Goal: Task Accomplishment & Management: Manage account settings

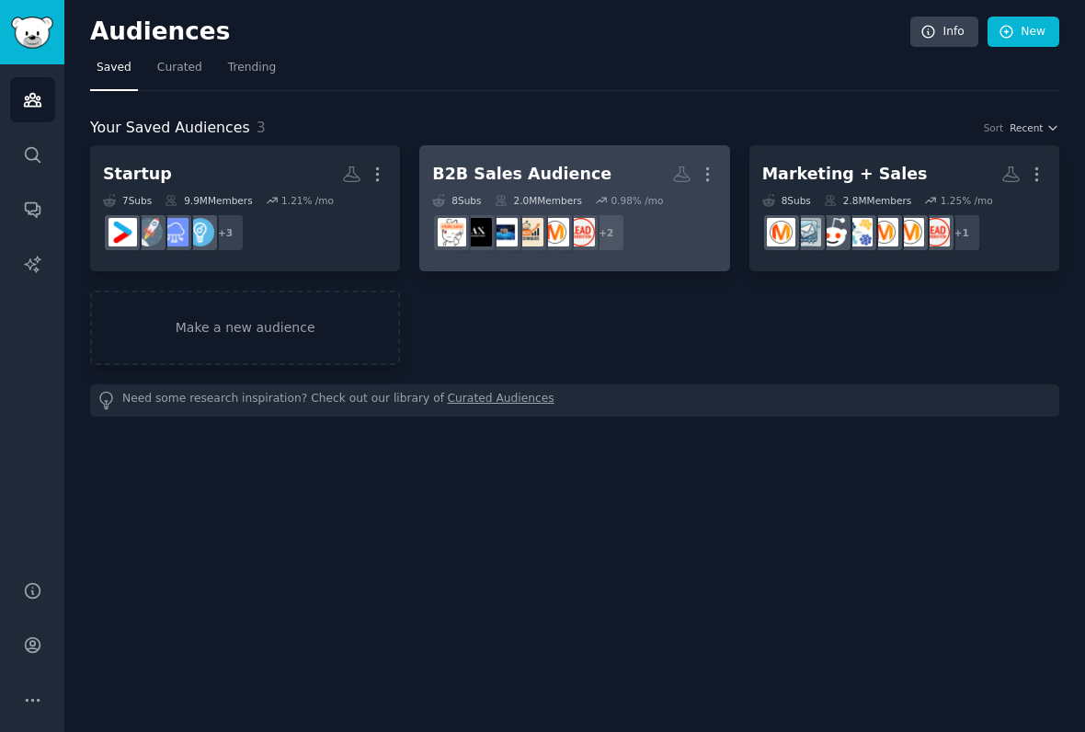
click at [472, 191] on div "B2B Sales Audience More 8 Sub s 2.0M Members 0.98 % /mo + 2" at bounding box center [574, 208] width 284 height 100
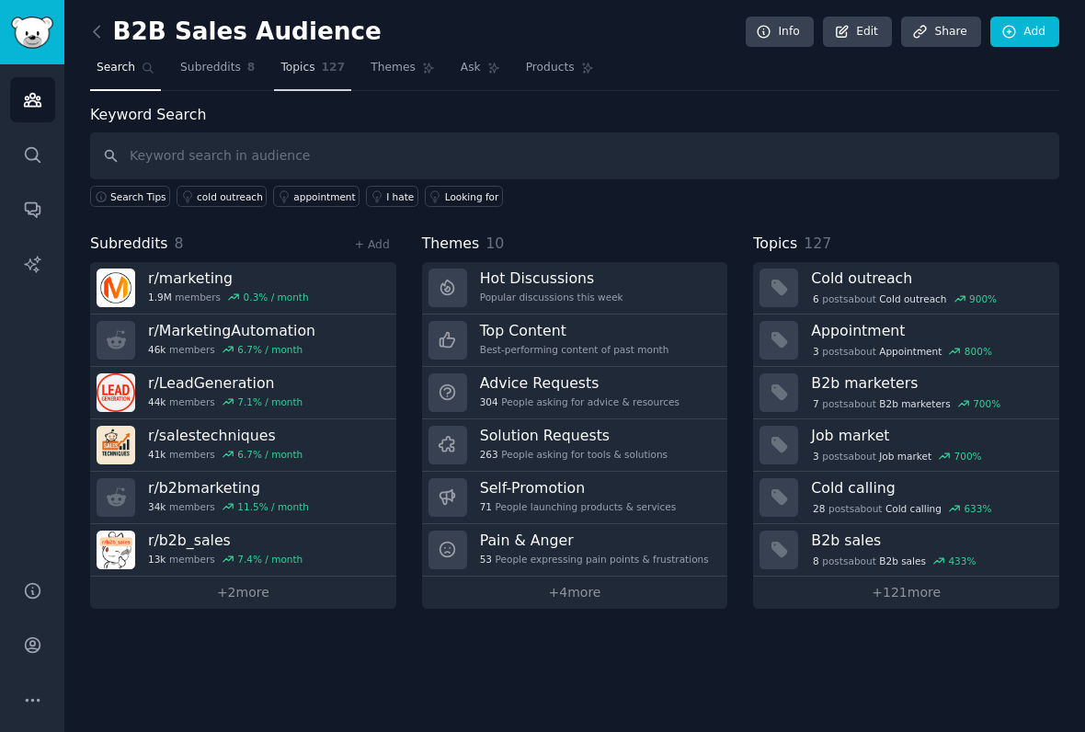
click at [294, 66] on span "Topics" at bounding box center [297, 68] width 34 height 17
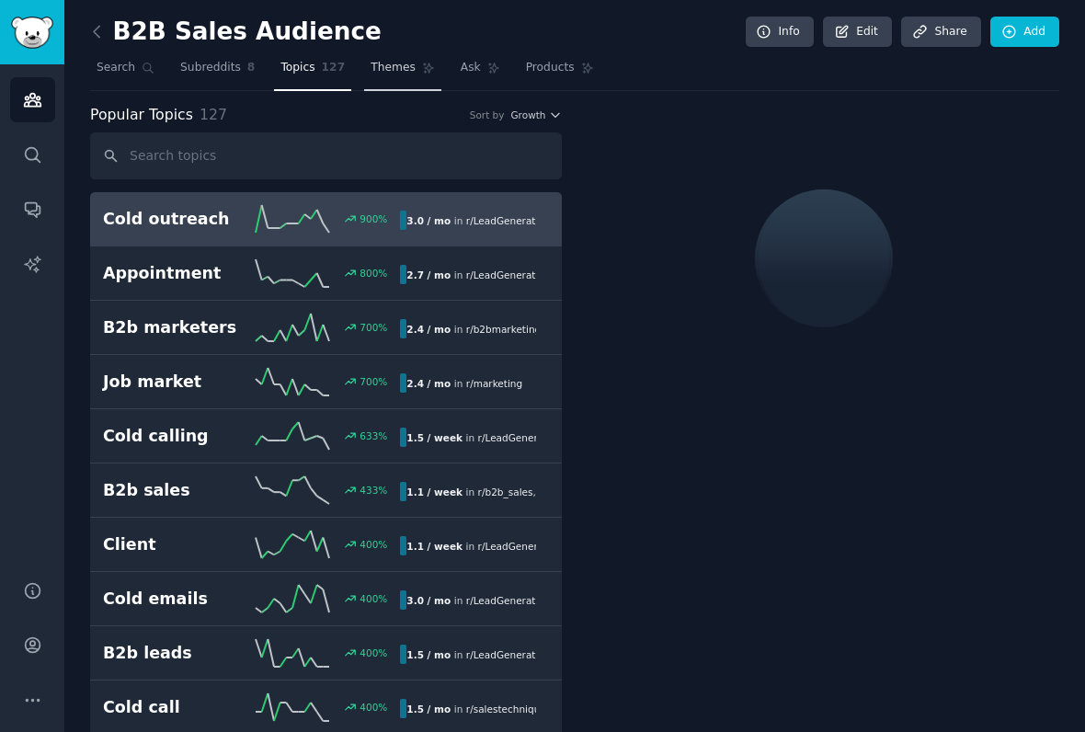
click at [370, 58] on link "Themes" at bounding box center [402, 72] width 77 height 38
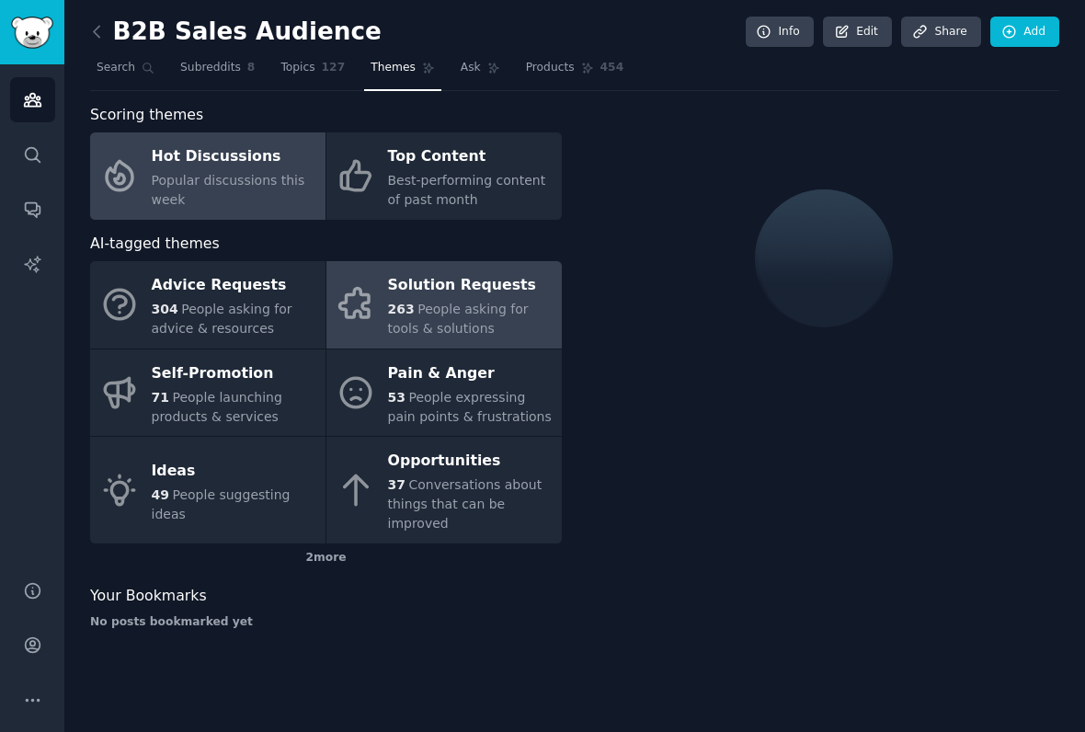
click at [400, 291] on div "Solution Requests" at bounding box center [470, 285] width 165 height 29
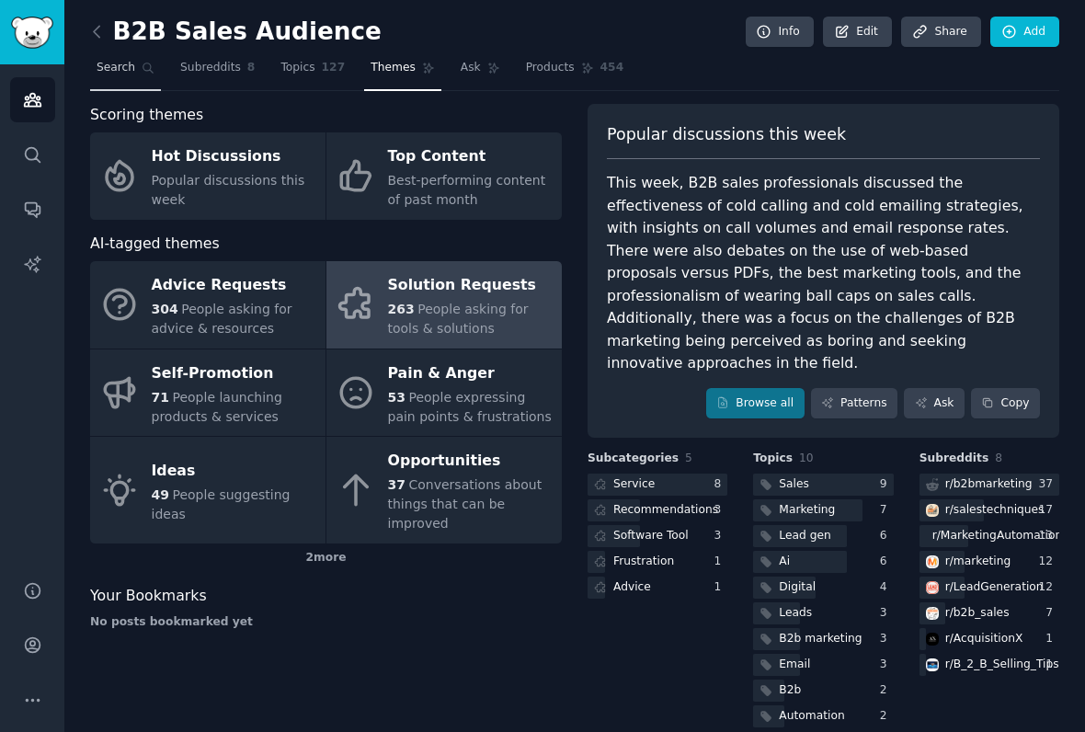
click at [126, 72] on span "Search" at bounding box center [116, 68] width 39 height 17
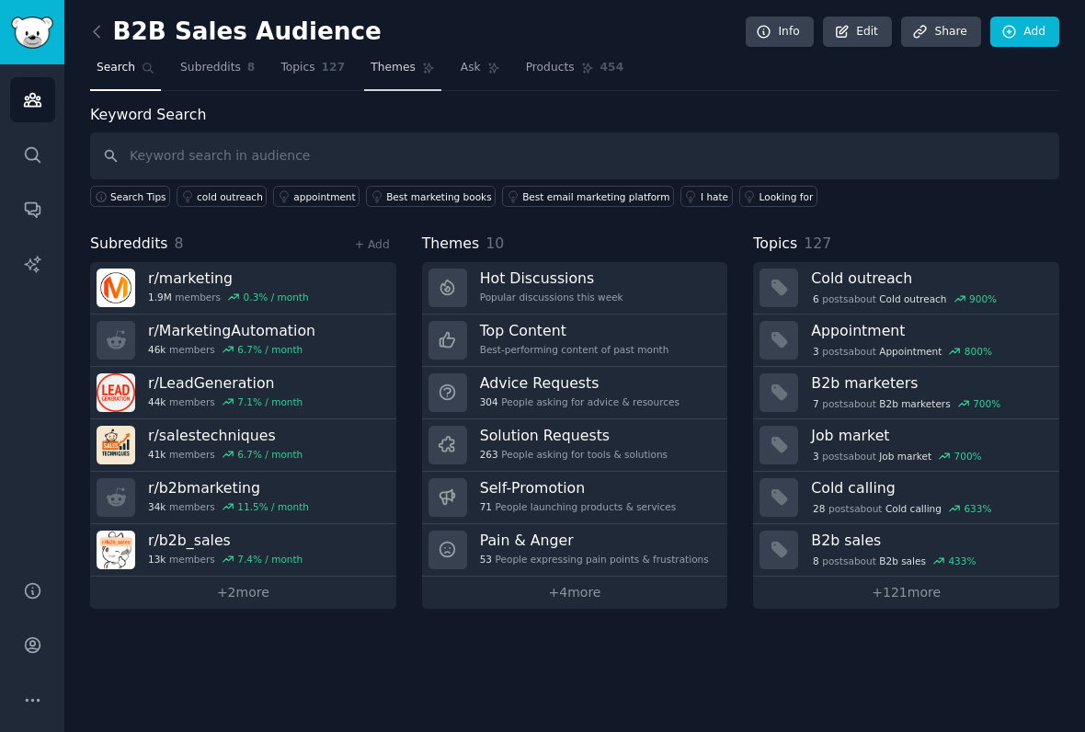
click at [380, 69] on span "Themes" at bounding box center [392, 68] width 45 height 17
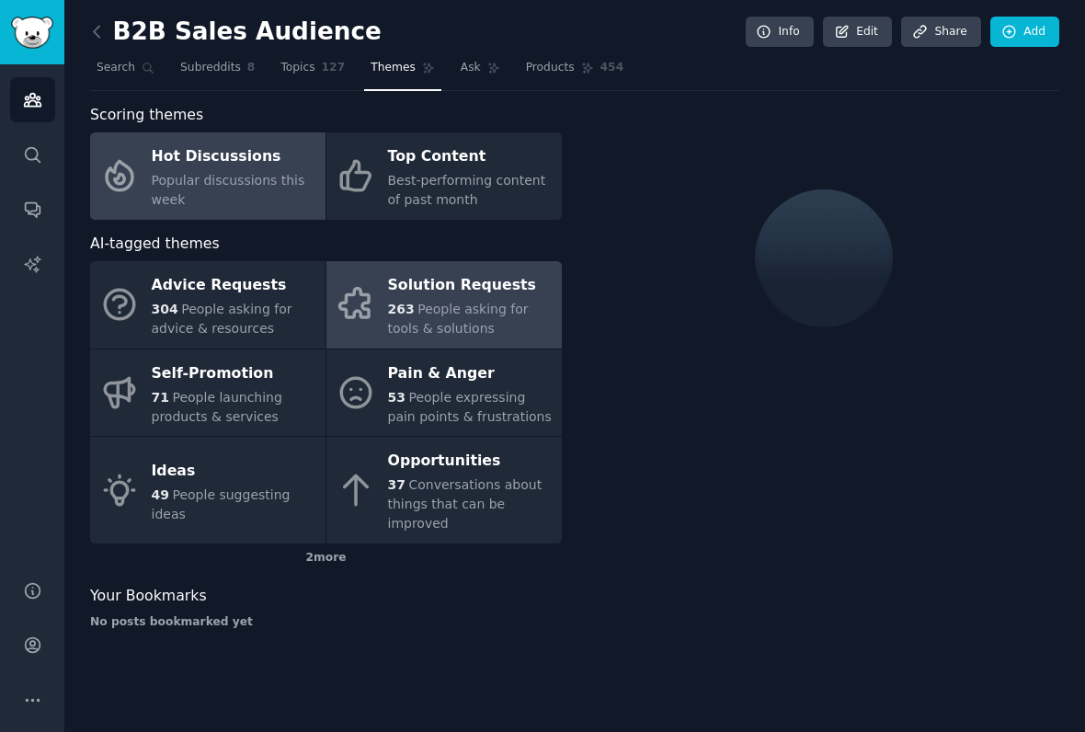
click at [399, 308] on span "263" at bounding box center [401, 309] width 27 height 15
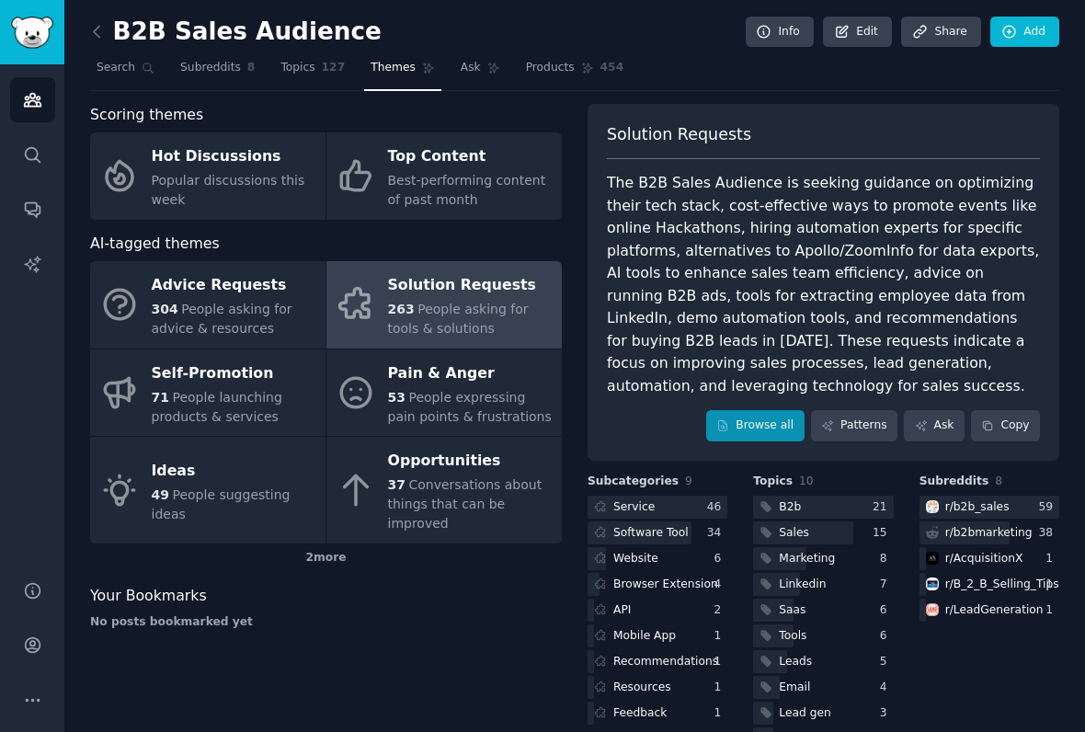
click at [755, 428] on link "Browse all" at bounding box center [755, 425] width 98 height 31
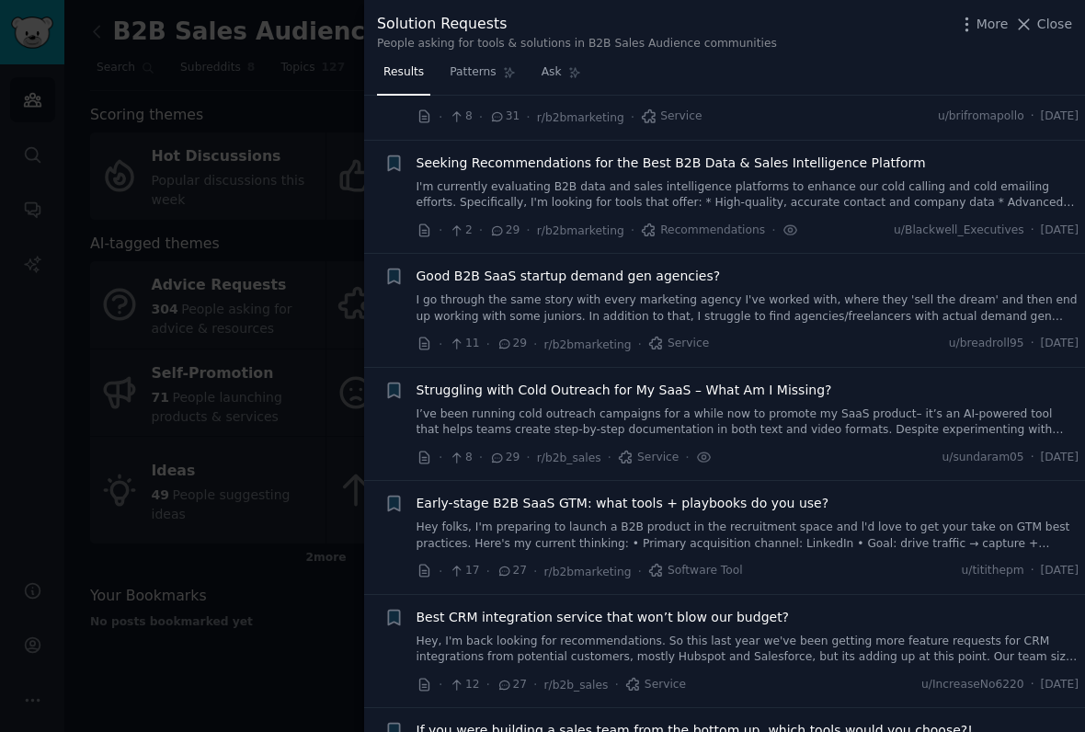
scroll to position [741, 0]
click at [502, 223] on icon at bounding box center [497, 229] width 17 height 13
click at [671, 178] on link "I'm currently evaluating B2B data and sales intelligence platforms to enhance o…" at bounding box center [747, 194] width 663 height 32
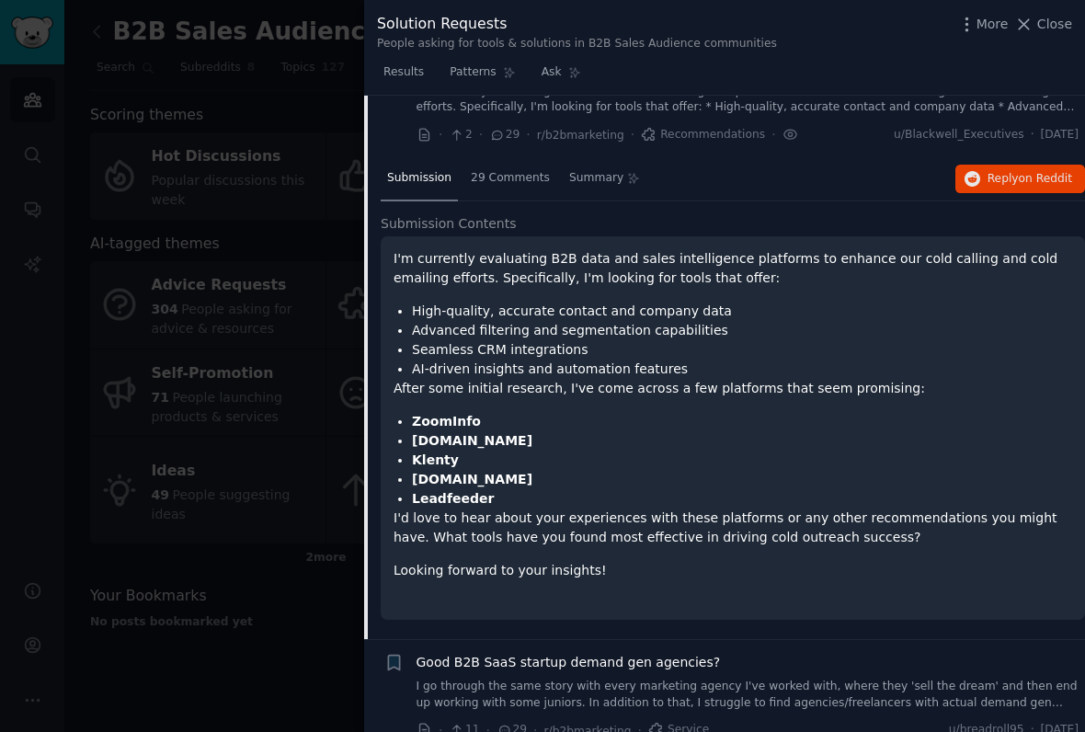
scroll to position [840, 0]
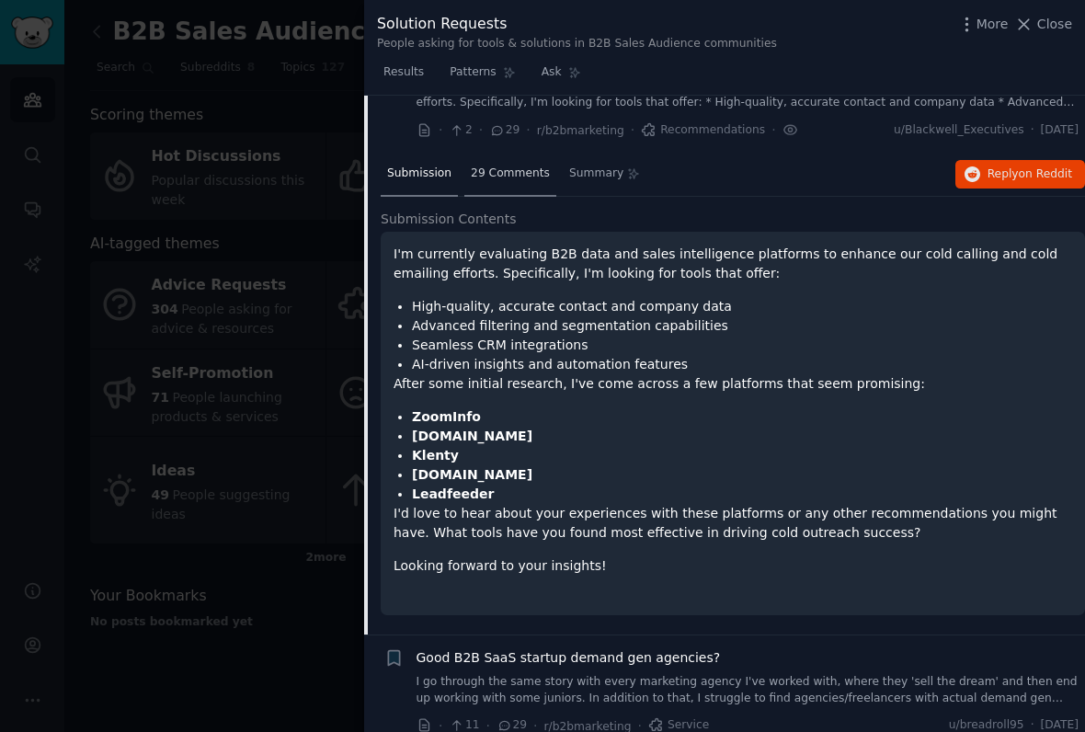
click at [507, 167] on span "29 Comments" at bounding box center [510, 173] width 79 height 17
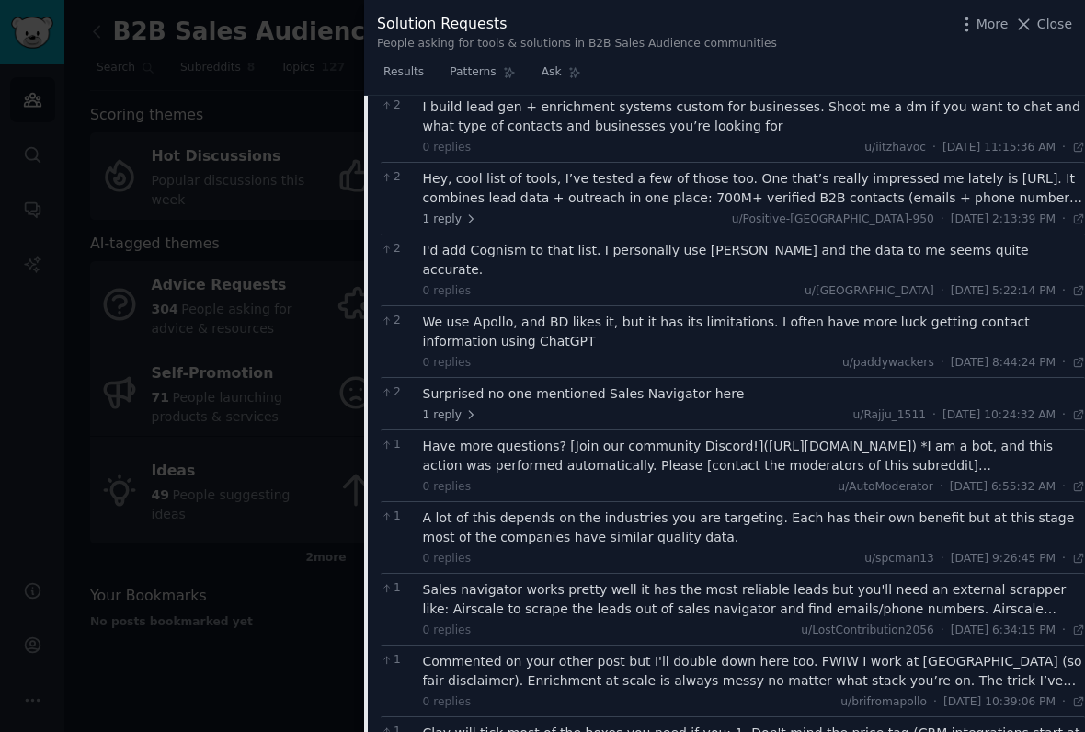
scroll to position [981, 0]
click at [491, 76] on span "Patterns" at bounding box center [472, 72] width 46 height 17
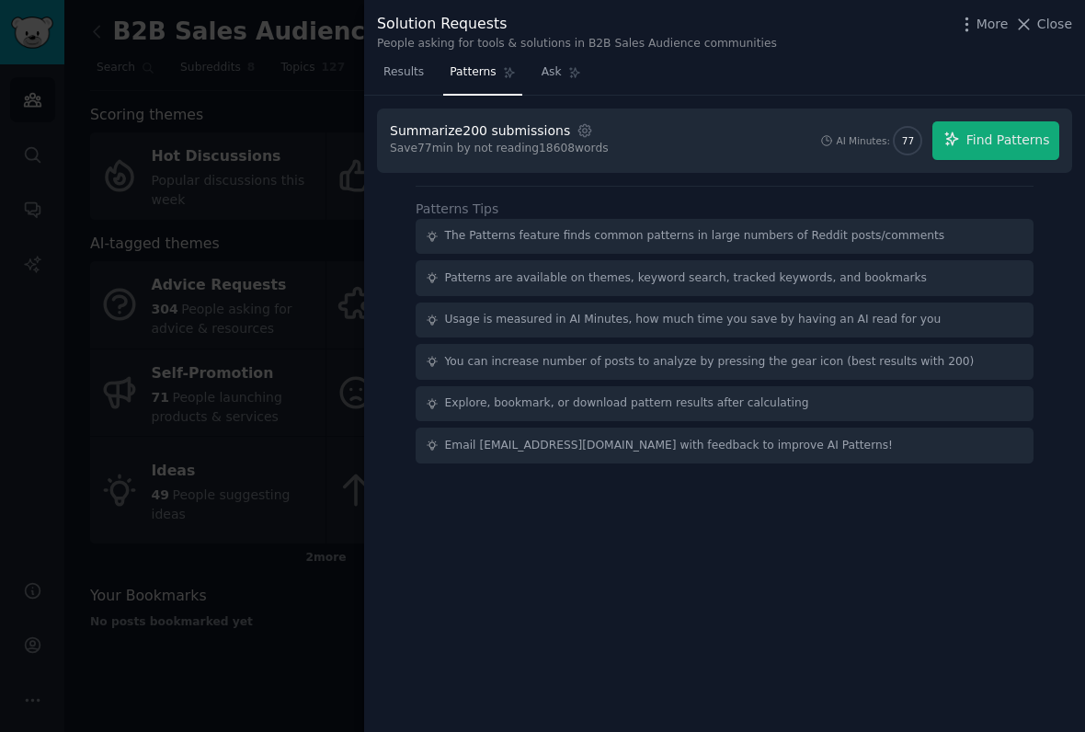
click at [766, 74] on div "Results Patterns Ask" at bounding box center [724, 77] width 721 height 38
click at [560, 81] on link "Ask" at bounding box center [561, 77] width 52 height 38
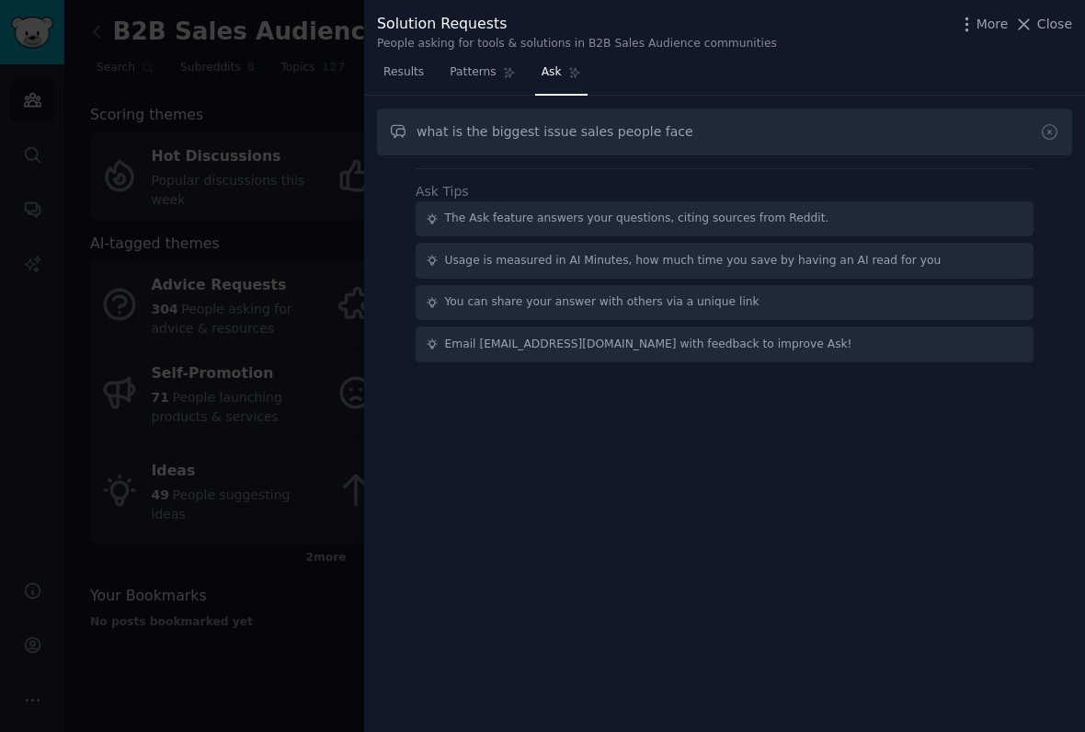
type input "what is the biggest issue sales people face"
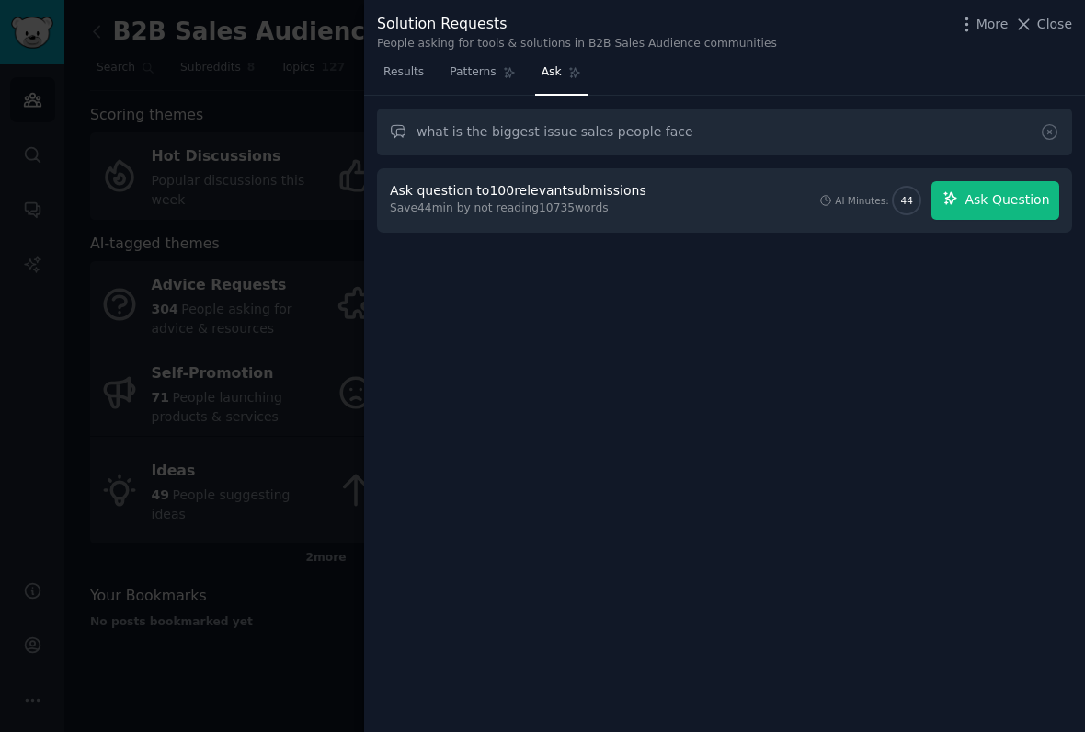
click at [1010, 190] on span "Ask Question" at bounding box center [1006, 199] width 85 height 19
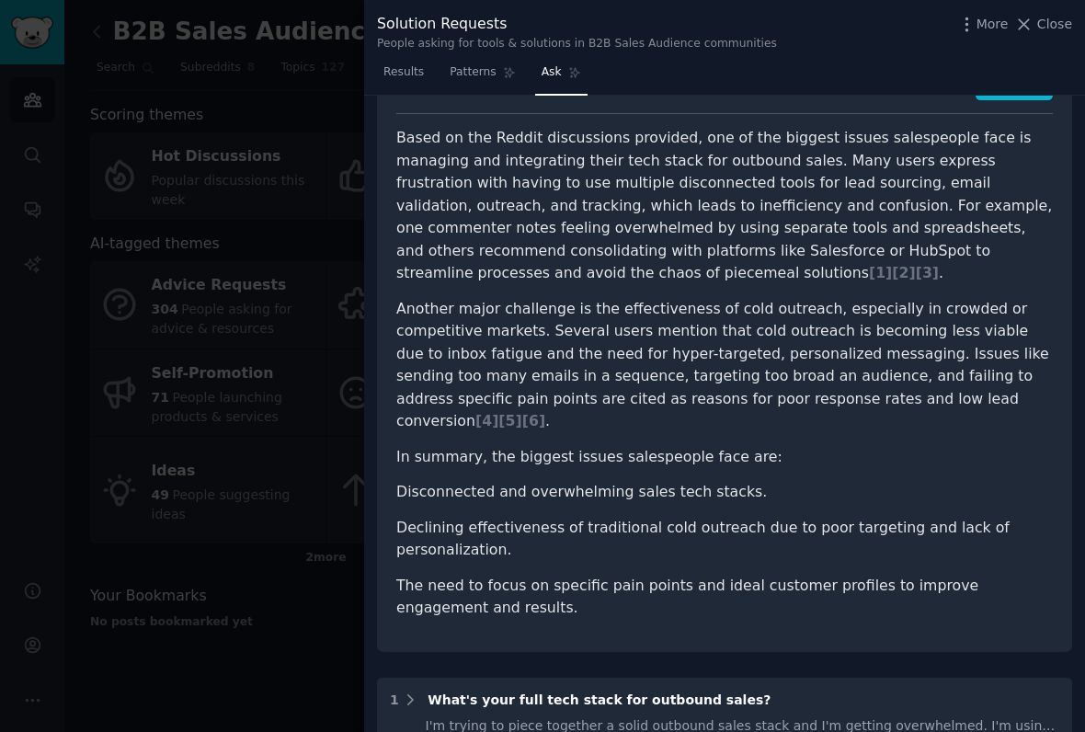
scroll to position [119, 0]
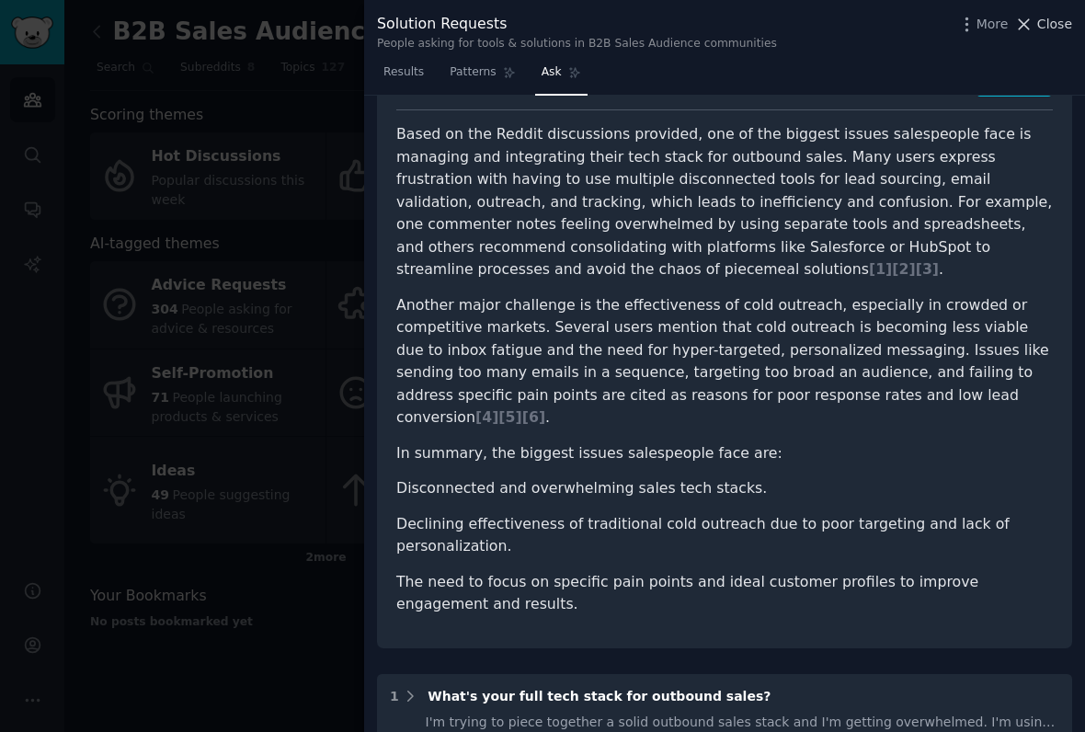
click at [1048, 23] on span "Close" at bounding box center [1054, 24] width 35 height 19
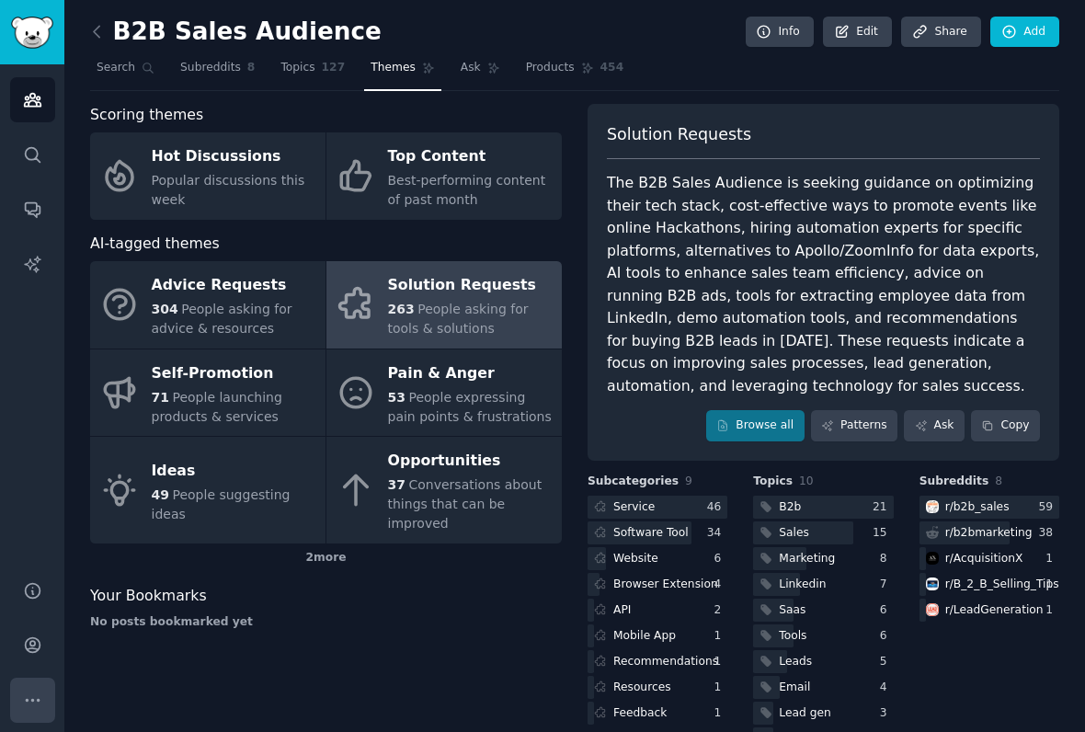
click at [39, 701] on icon "Sidebar" at bounding box center [32, 699] width 19 height 19
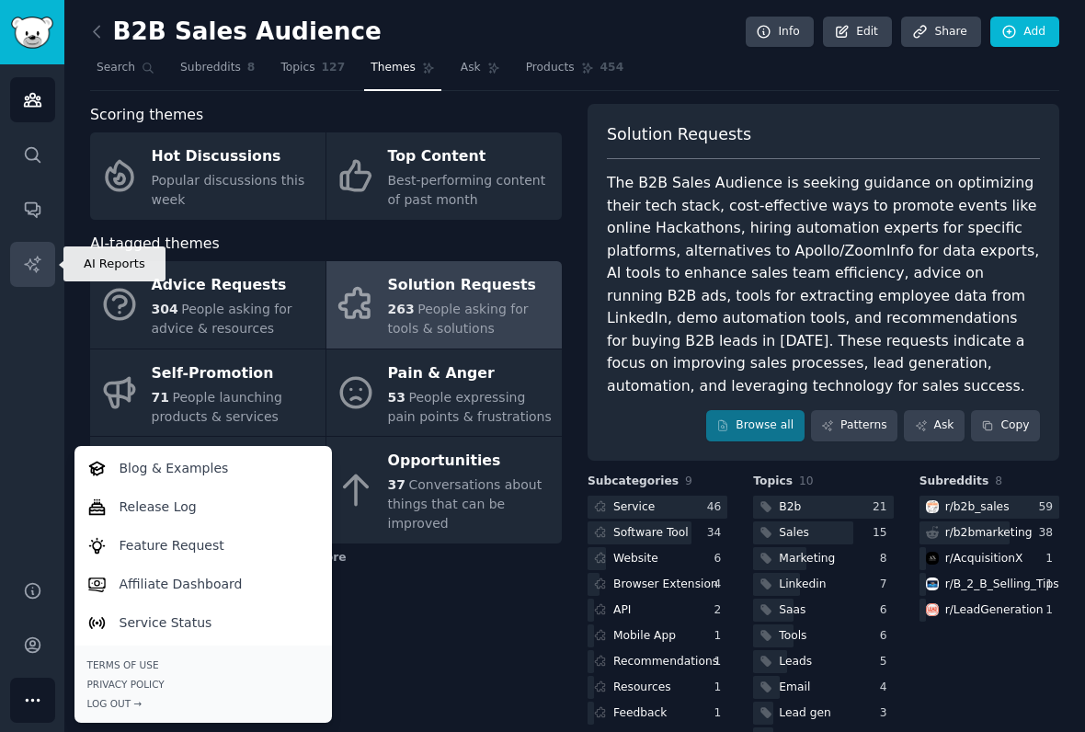
click at [33, 286] on link "AI Reports" at bounding box center [32, 264] width 45 height 45
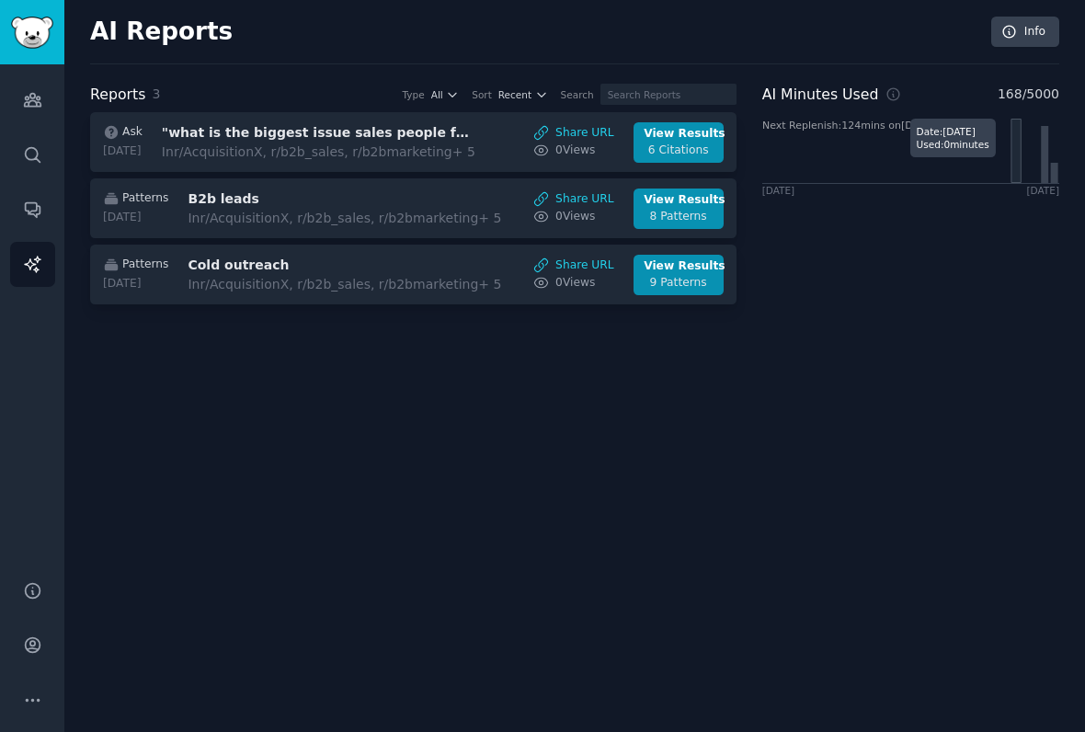
click at [1019, 160] on icon "Next Replenish: 124 mins on [DATE]" at bounding box center [910, 151] width 297 height 64
click at [1052, 20] on link "Info" at bounding box center [1025, 32] width 68 height 31
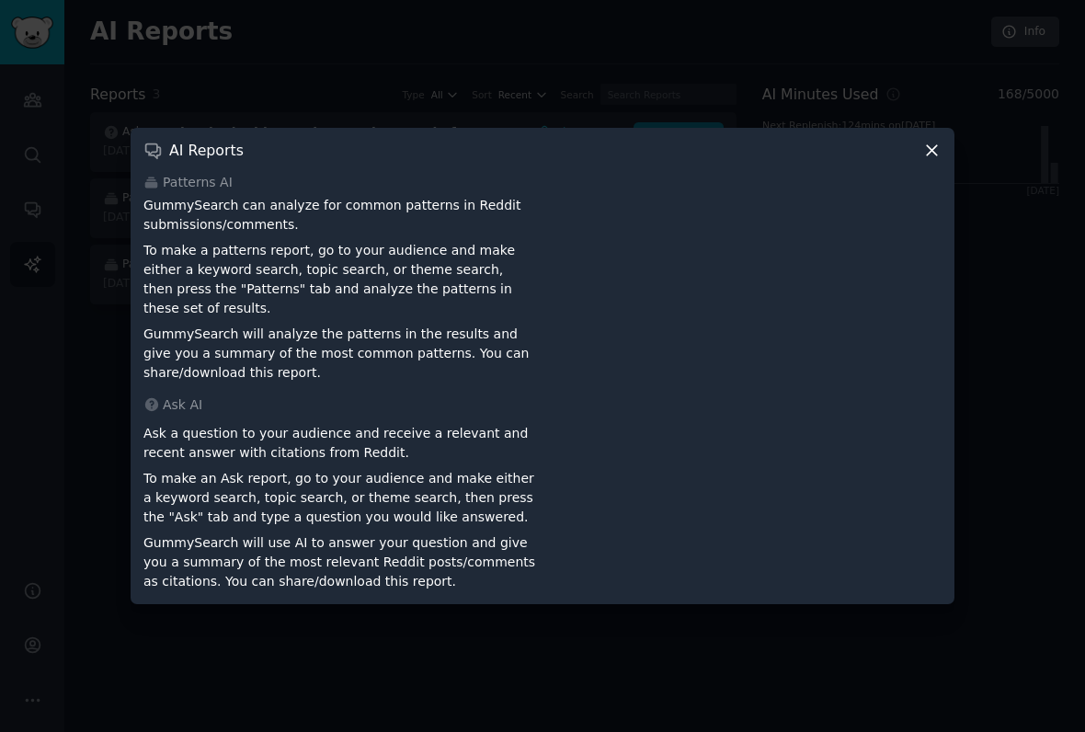
click at [936, 153] on icon at bounding box center [931, 150] width 19 height 19
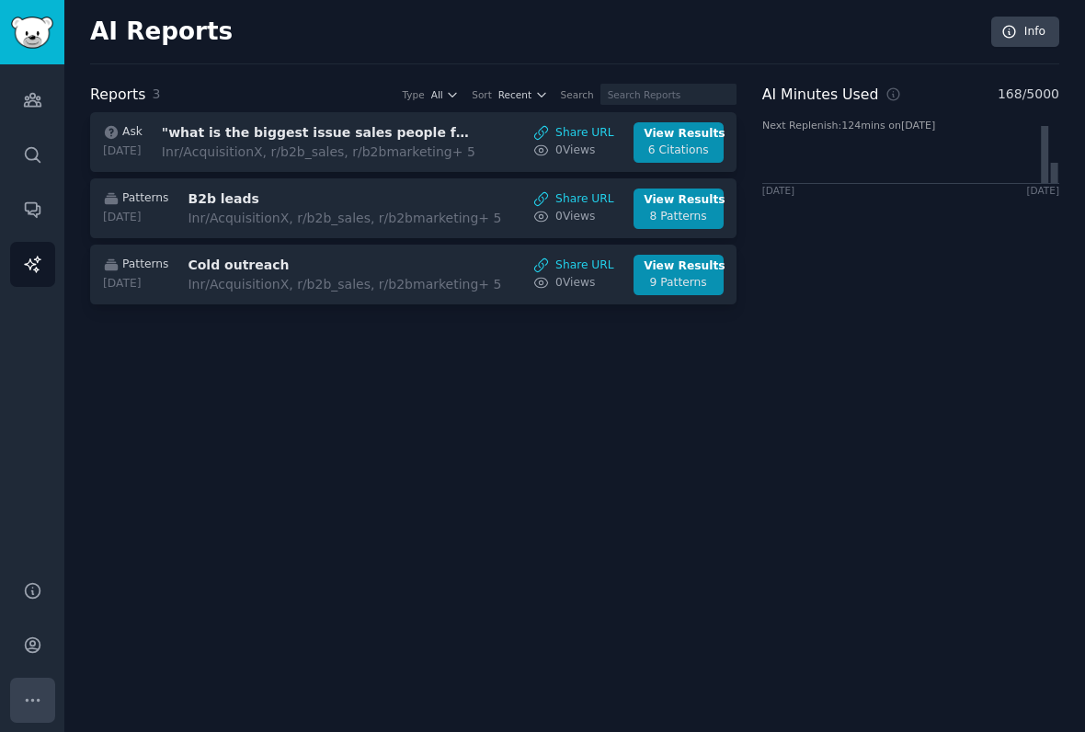
click at [34, 700] on icon "Sidebar" at bounding box center [32, 699] width 19 height 19
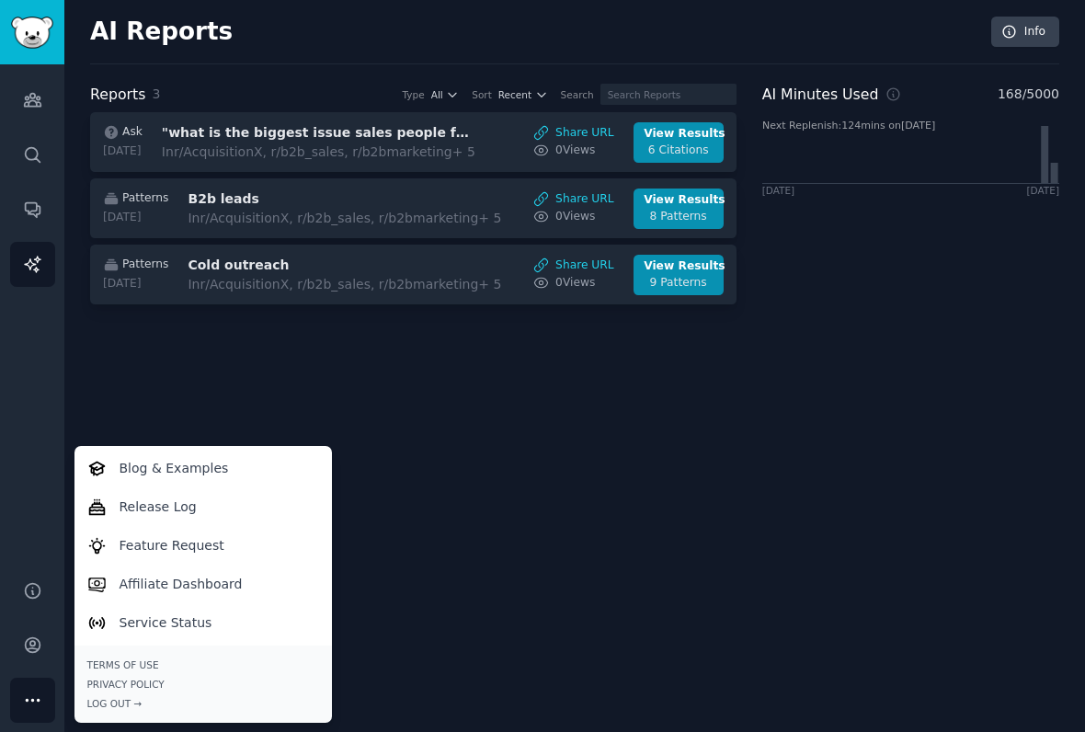
click at [267, 336] on div "AI Reports Info Reports 3 Type All Sort Recent Search Ask [DATE] "what is the b…" at bounding box center [574, 366] width 1020 height 732
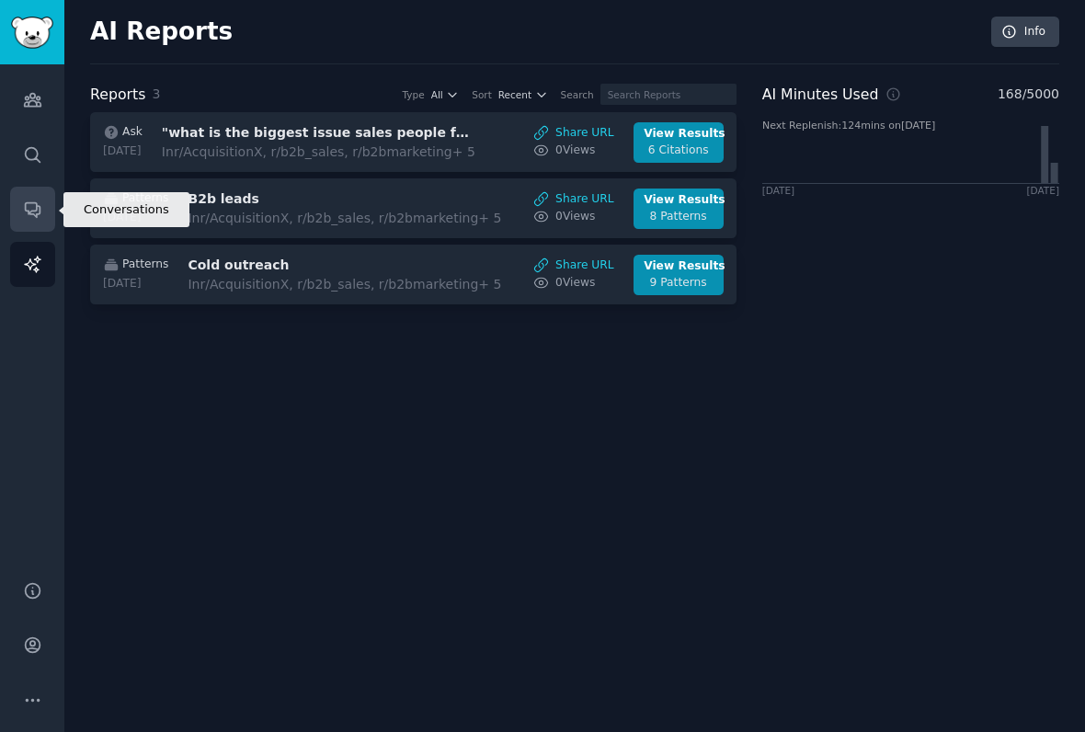
click at [34, 222] on link "Conversations" at bounding box center [32, 209] width 45 height 45
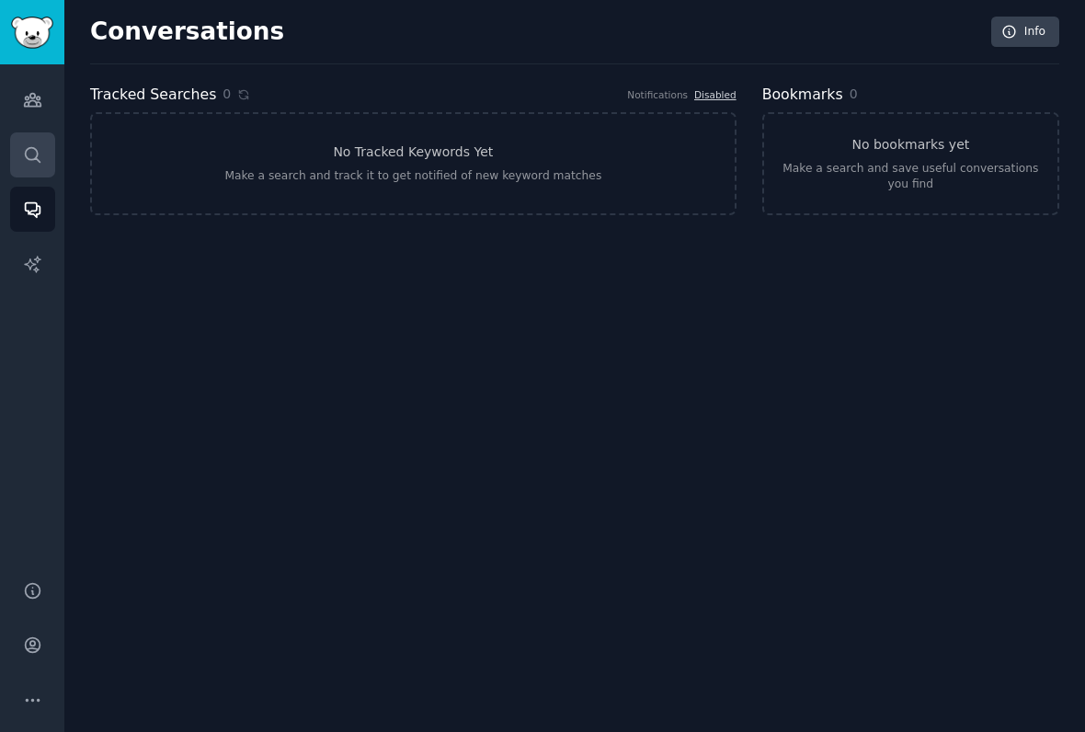
click at [18, 169] on link "Search" at bounding box center [32, 154] width 45 height 45
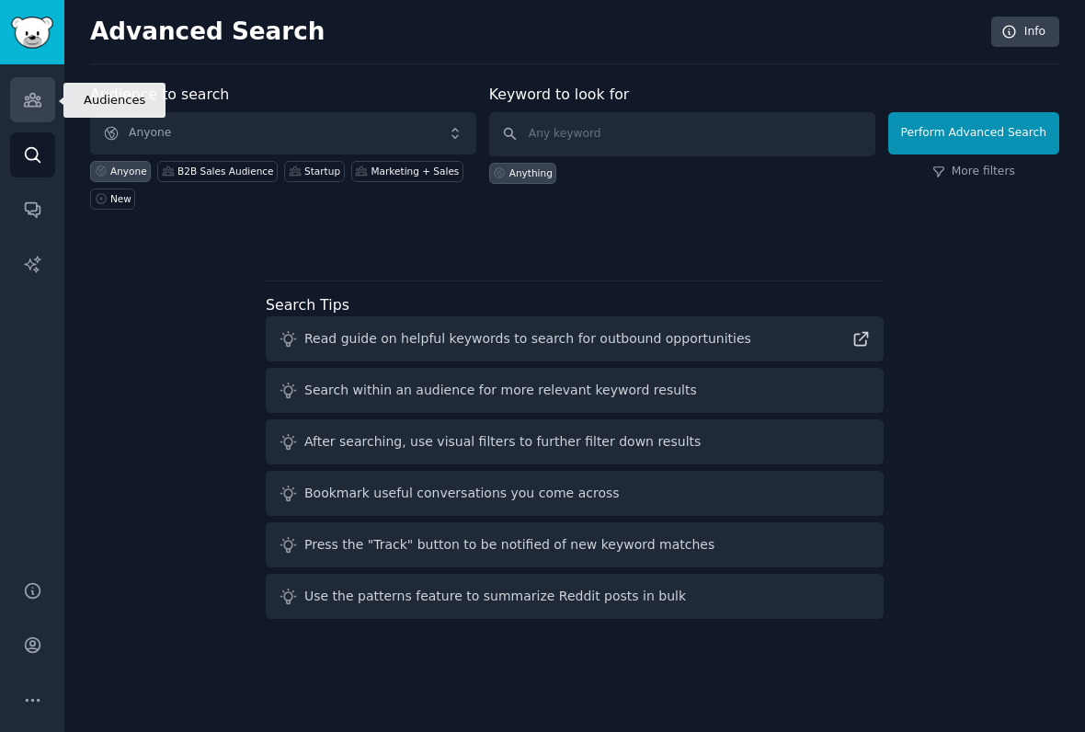
click at [50, 93] on link "Audiences" at bounding box center [32, 99] width 45 height 45
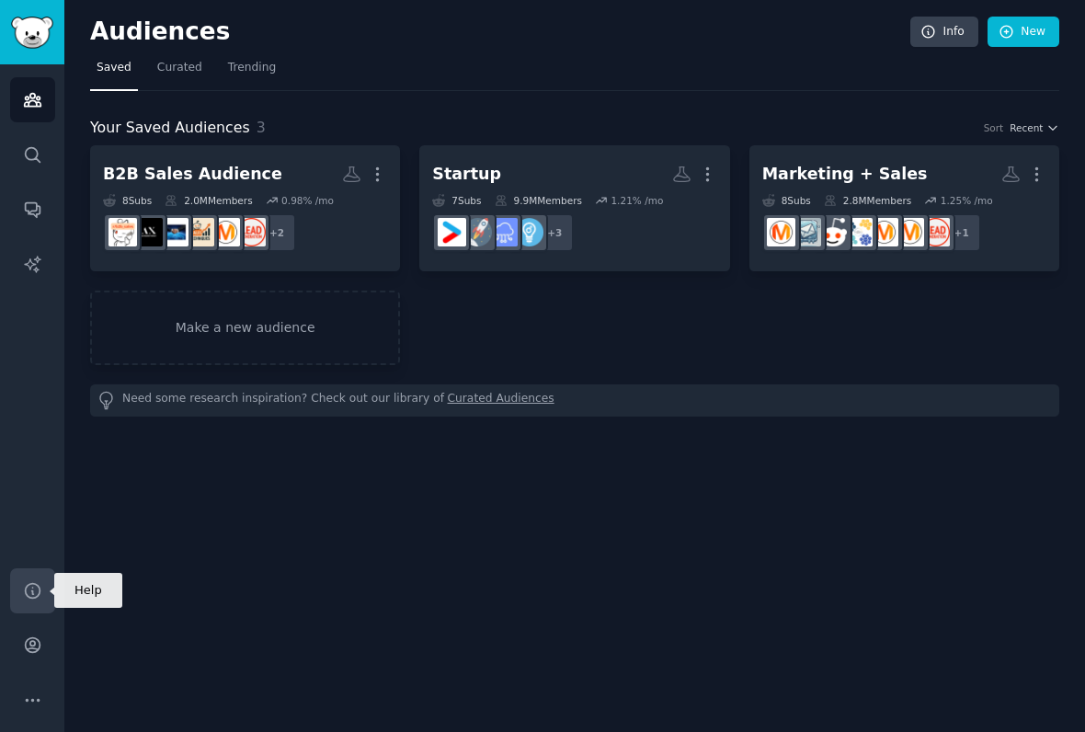
click at [37, 586] on icon "Sidebar" at bounding box center [32, 590] width 15 height 15
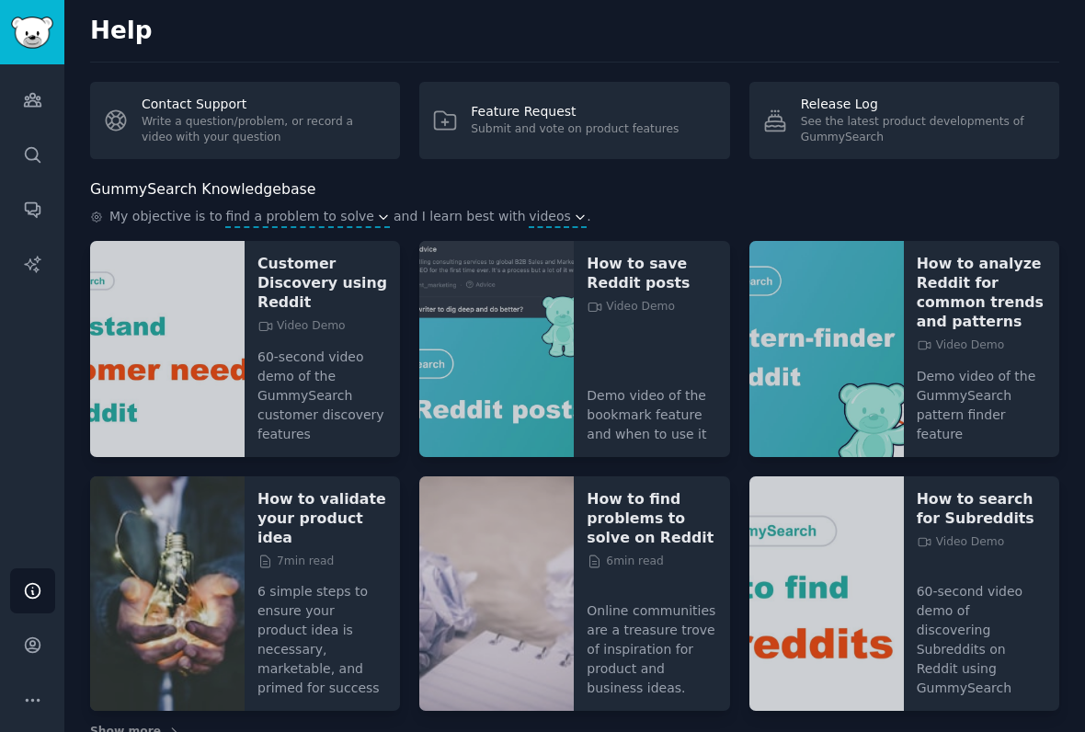
click at [5, 642] on div "Help Account More" at bounding box center [32, 645] width 64 height 174
click at [19, 650] on link "Account" at bounding box center [32, 644] width 45 height 45
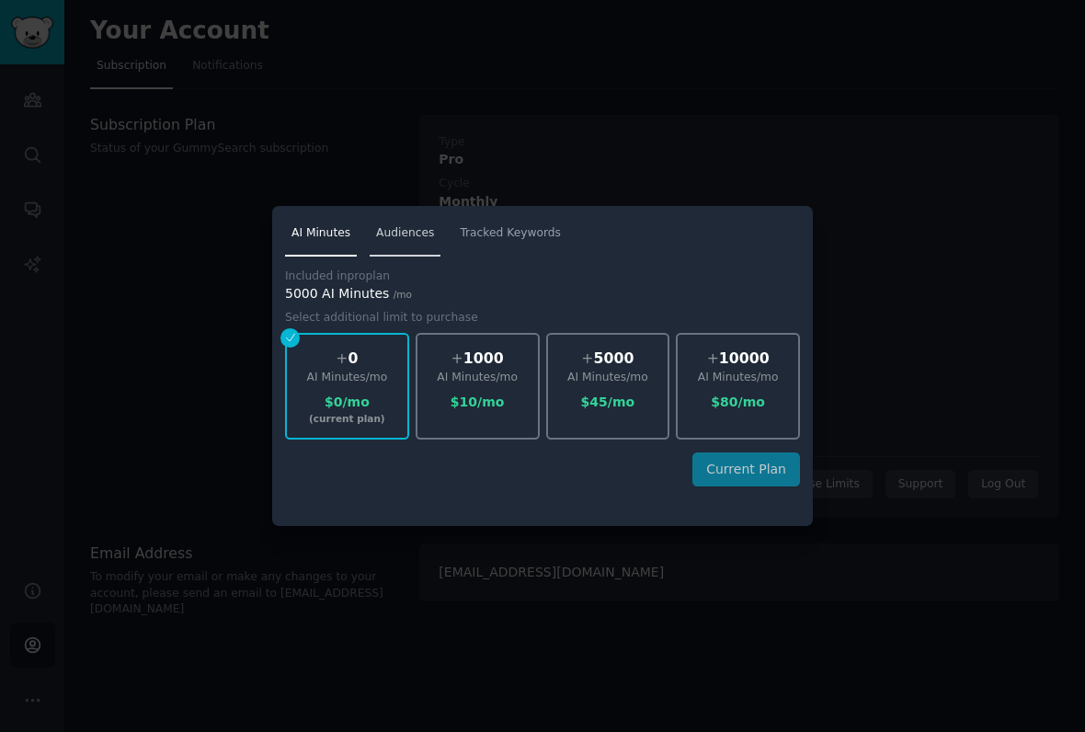
click at [383, 246] on link "Audiences" at bounding box center [405, 238] width 71 height 38
click at [519, 249] on link "Tracked Keywords" at bounding box center [510, 238] width 114 height 38
click at [723, 142] on div at bounding box center [542, 366] width 1085 height 732
